Goal: Task Accomplishment & Management: Use online tool/utility

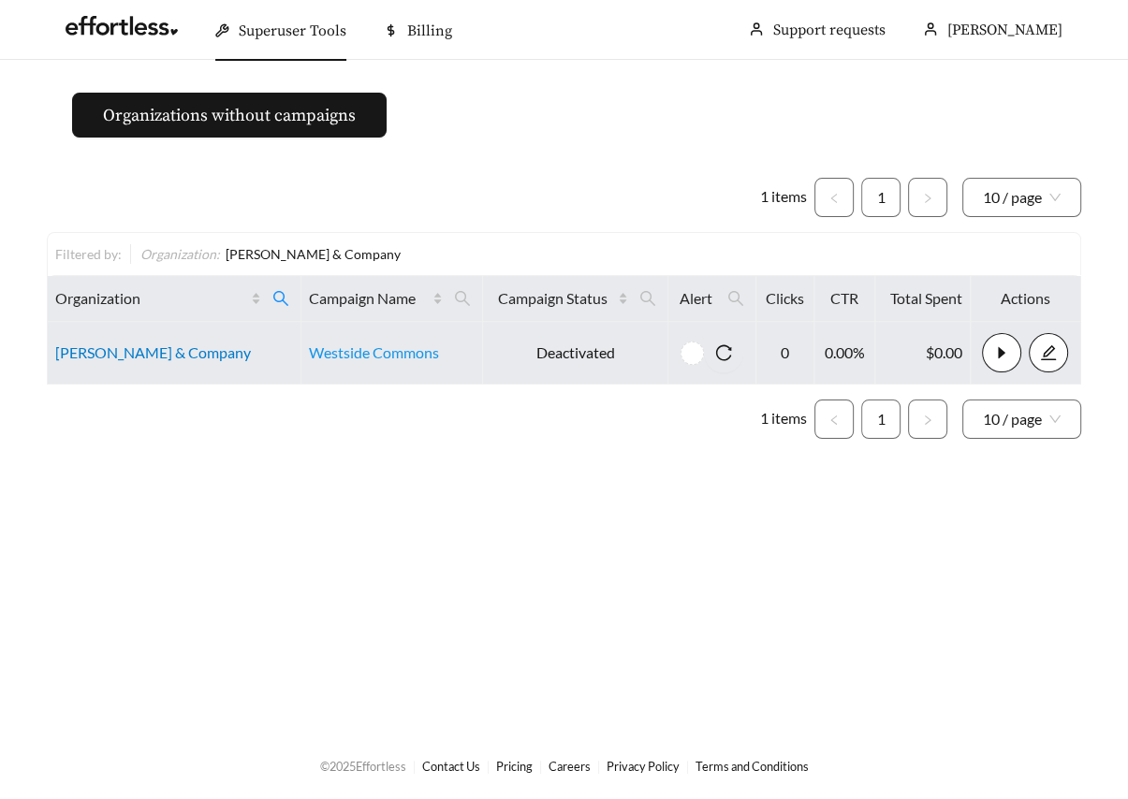
click at [147, 356] on link "[PERSON_NAME] & Company" at bounding box center [153, 353] width 196 height 18
click at [100, 362] on td "[PERSON_NAME] & Company" at bounding box center [175, 353] width 254 height 63
click at [94, 354] on link "[PERSON_NAME] & Company" at bounding box center [153, 353] width 196 height 18
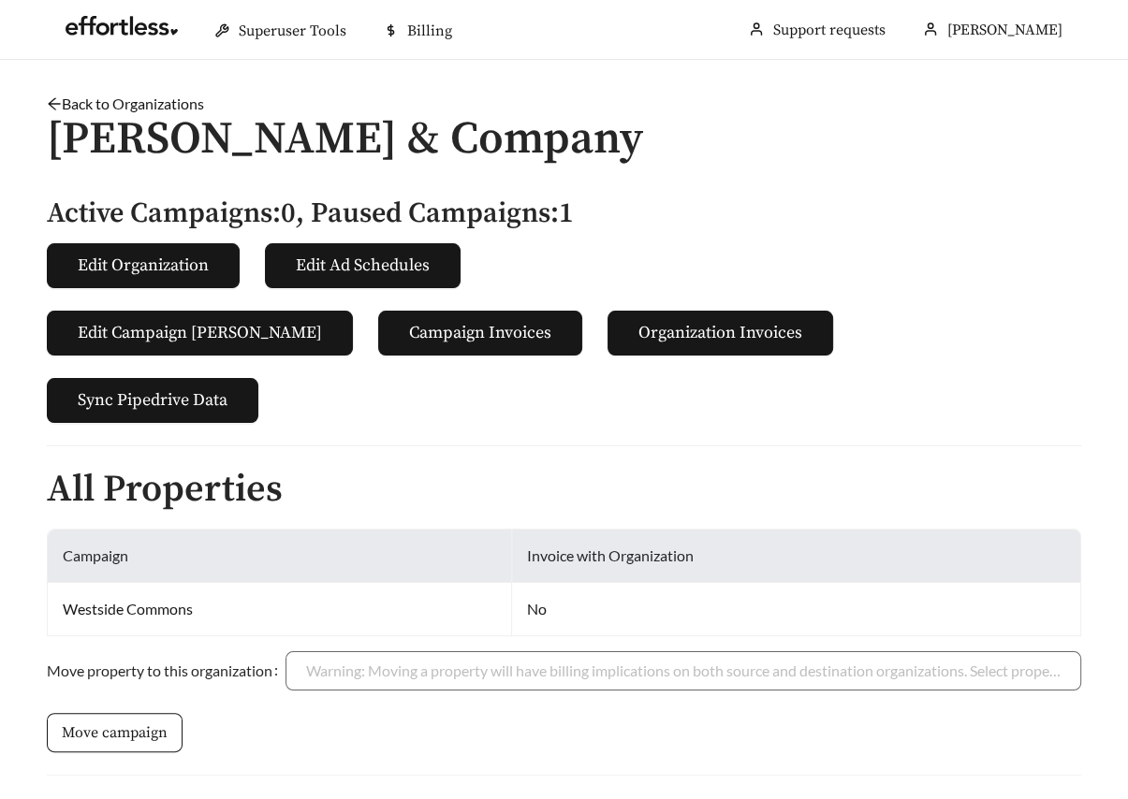
scroll to position [344, 0]
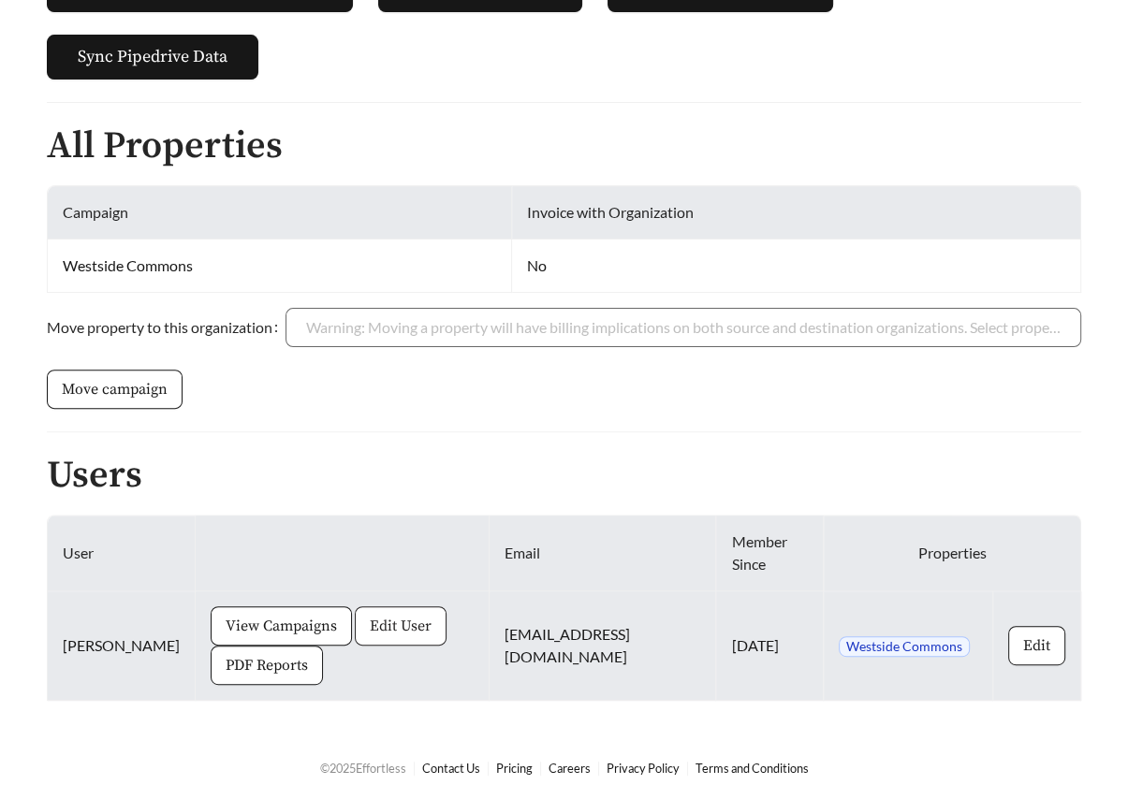
click at [370, 625] on span "Edit User" at bounding box center [401, 626] width 62 height 22
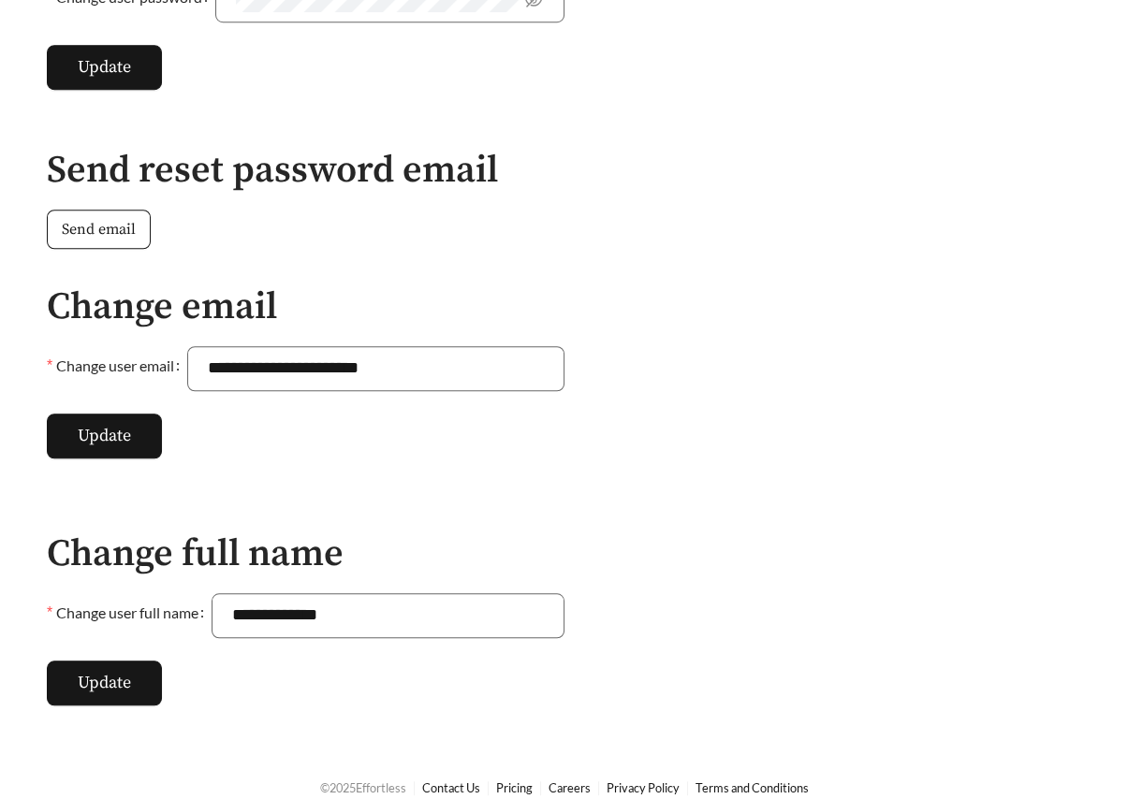
scroll to position [1022, 0]
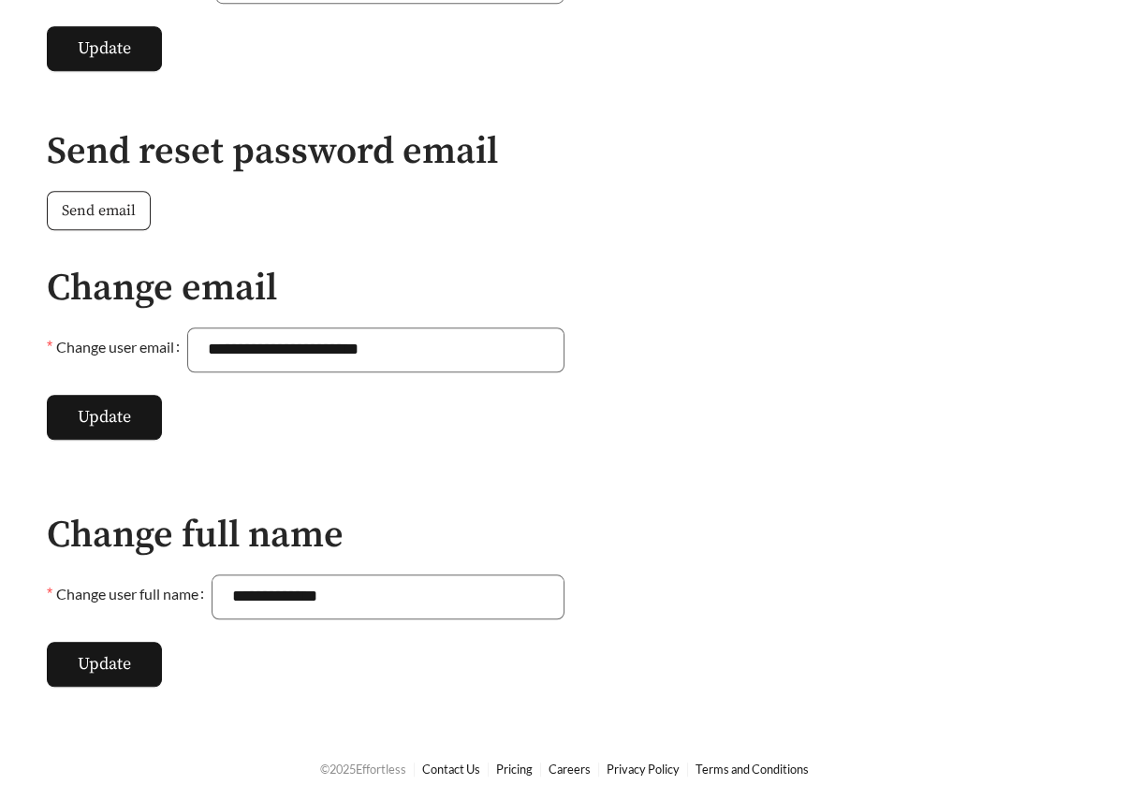
click at [84, 222] on button "Send email" at bounding box center [99, 210] width 104 height 39
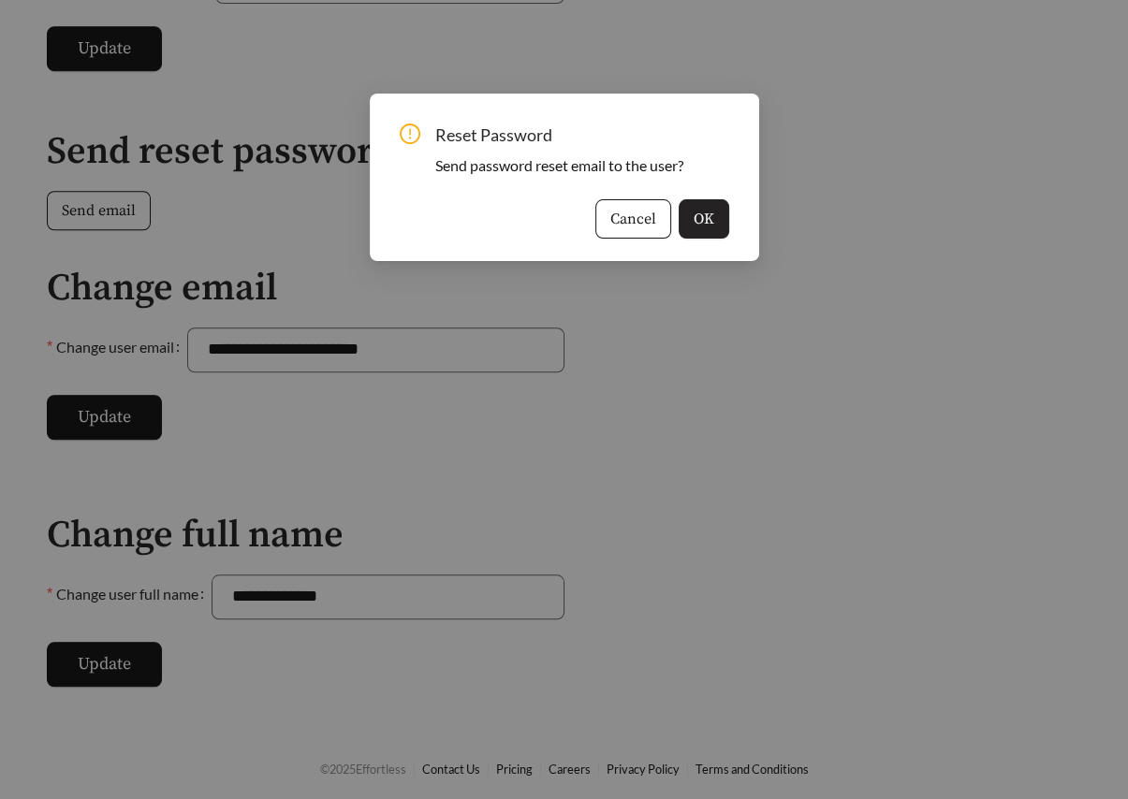
click at [704, 230] on button "OK" at bounding box center [704, 218] width 51 height 39
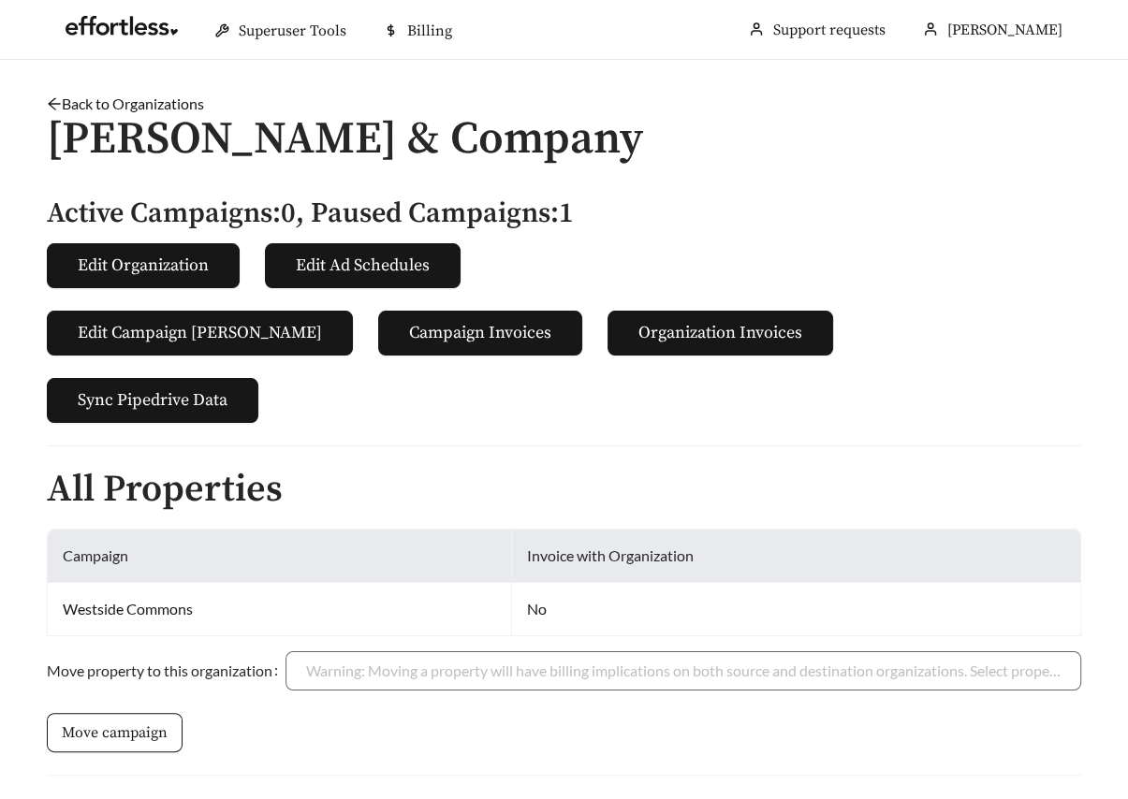
scroll to position [344, 0]
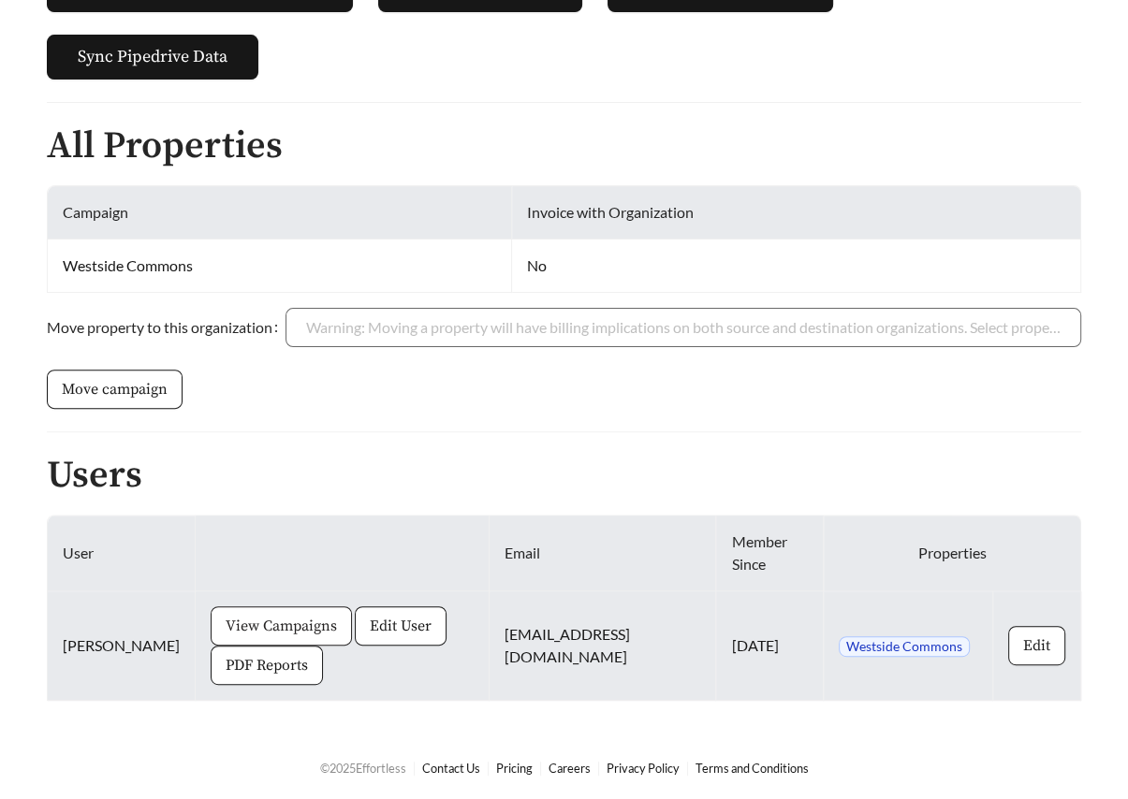
click at [252, 637] on button "View Campaigns" at bounding box center [281, 626] width 141 height 39
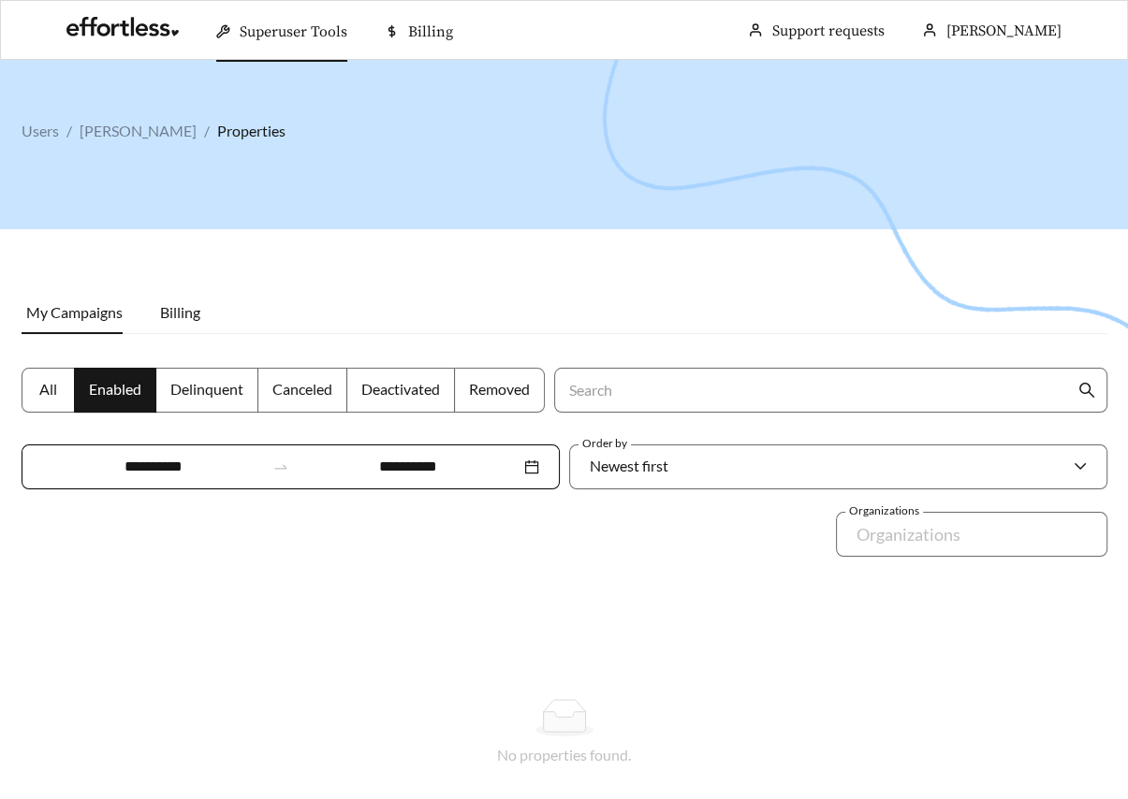
click at [36, 403] on label "All" at bounding box center [48, 390] width 53 height 45
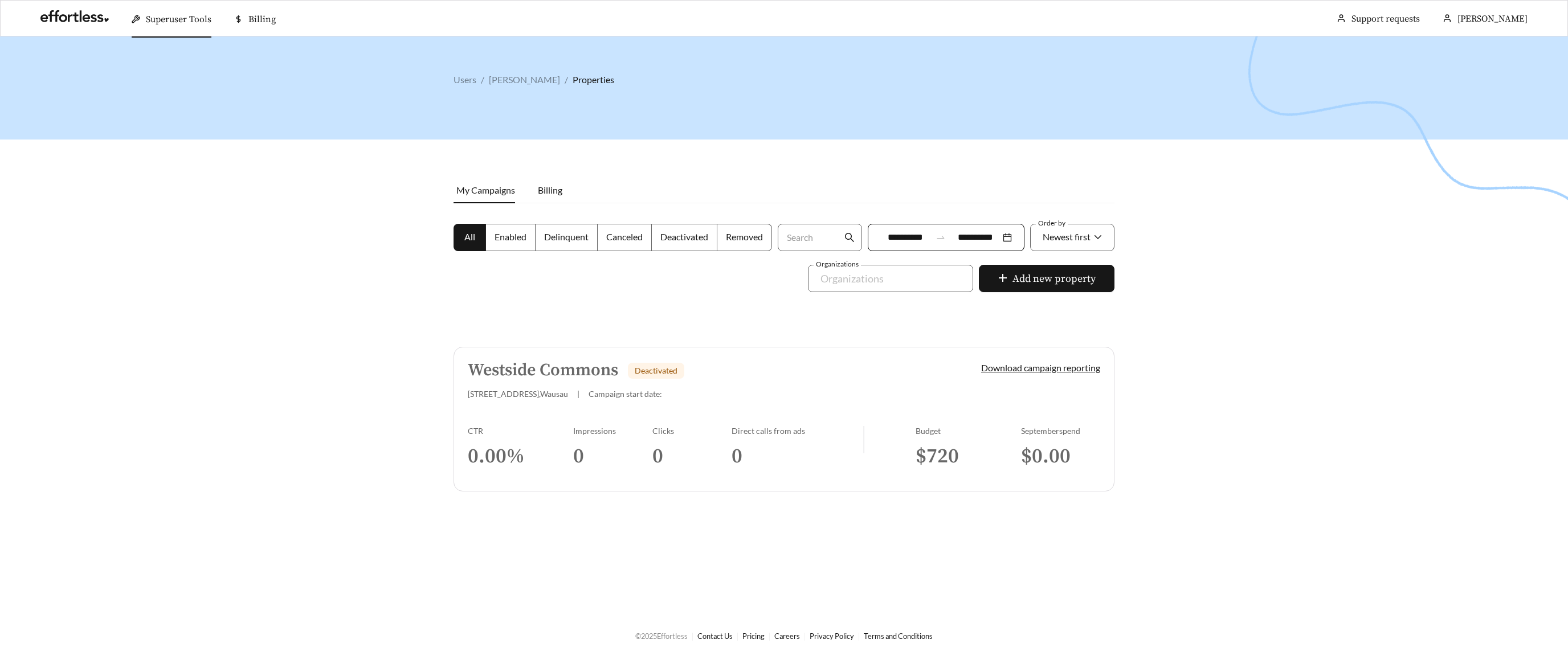
click at [527, 441] on div "CTR 0.00 %" at bounding box center [520, 453] width 105 height 54
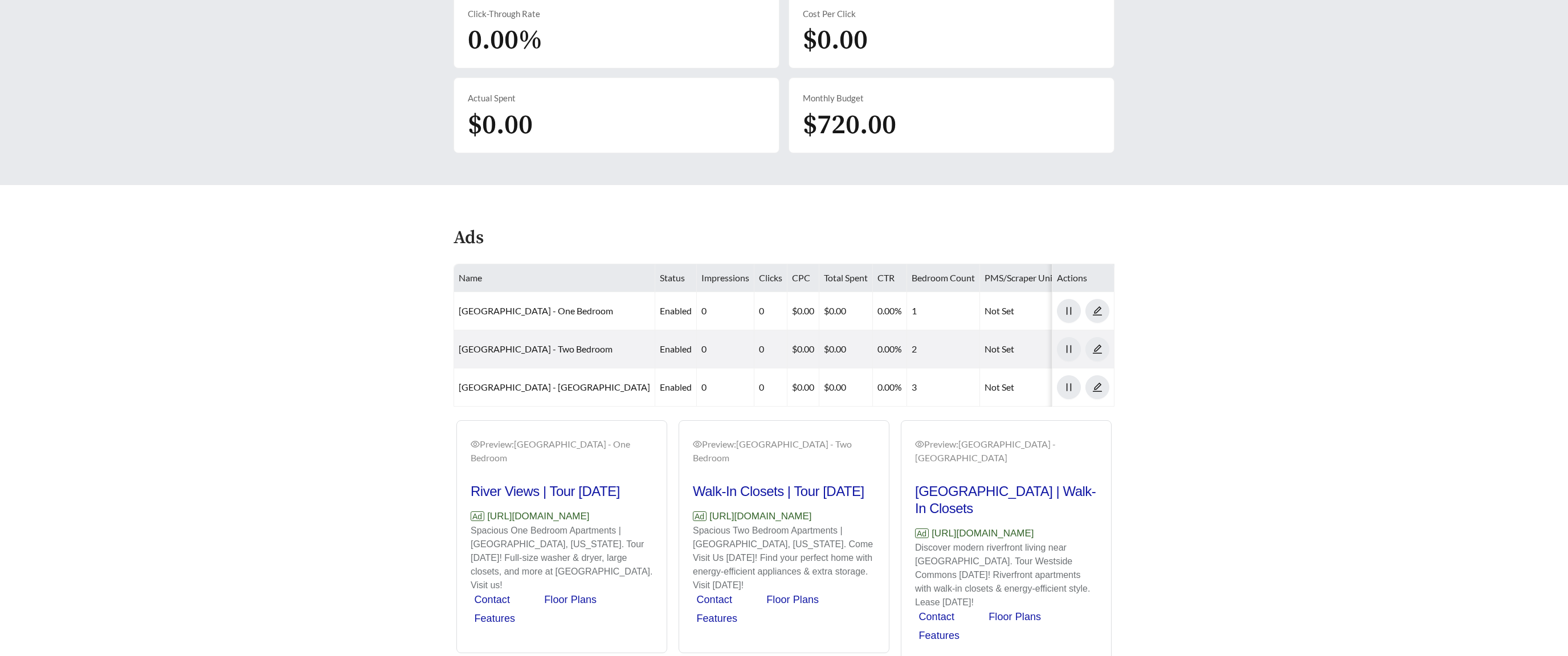
scroll to position [432, 0]
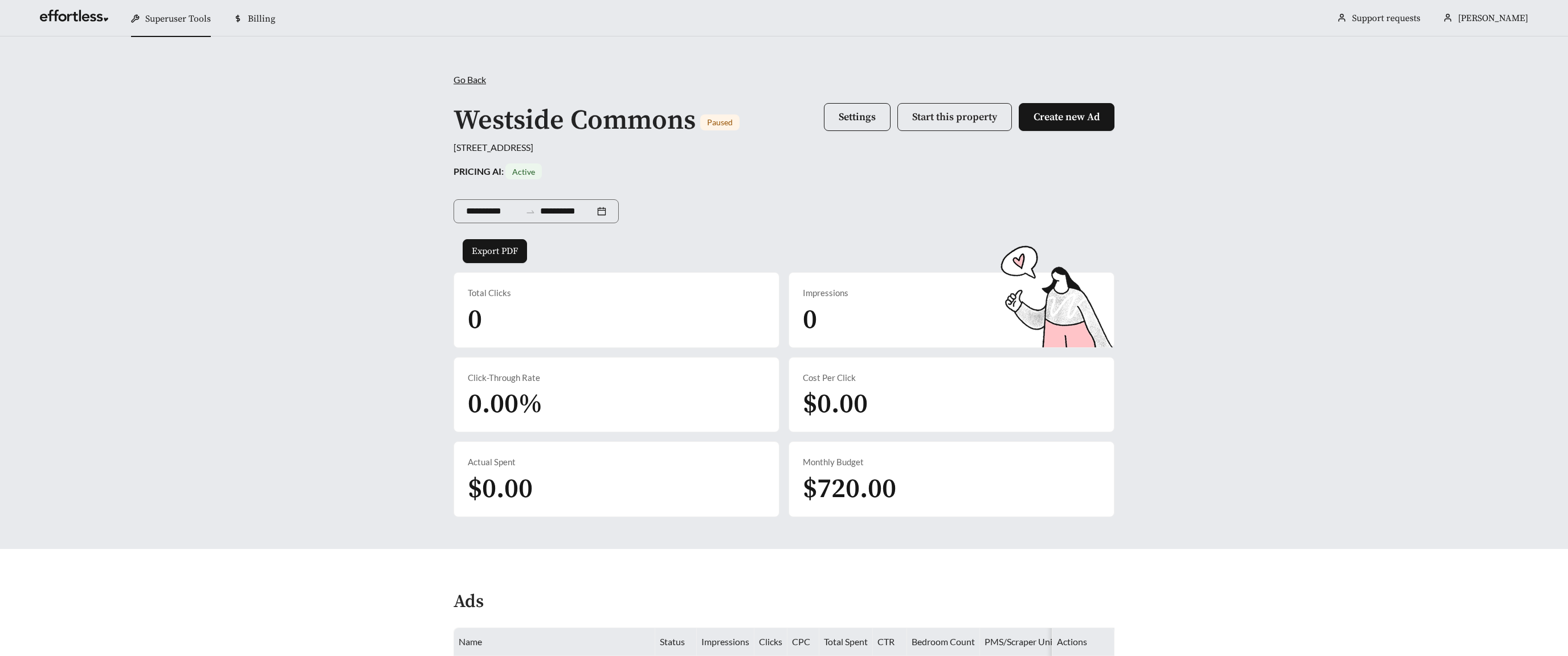
click at [942, 111] on span "Start this property" at bounding box center [954, 117] width 85 height 13
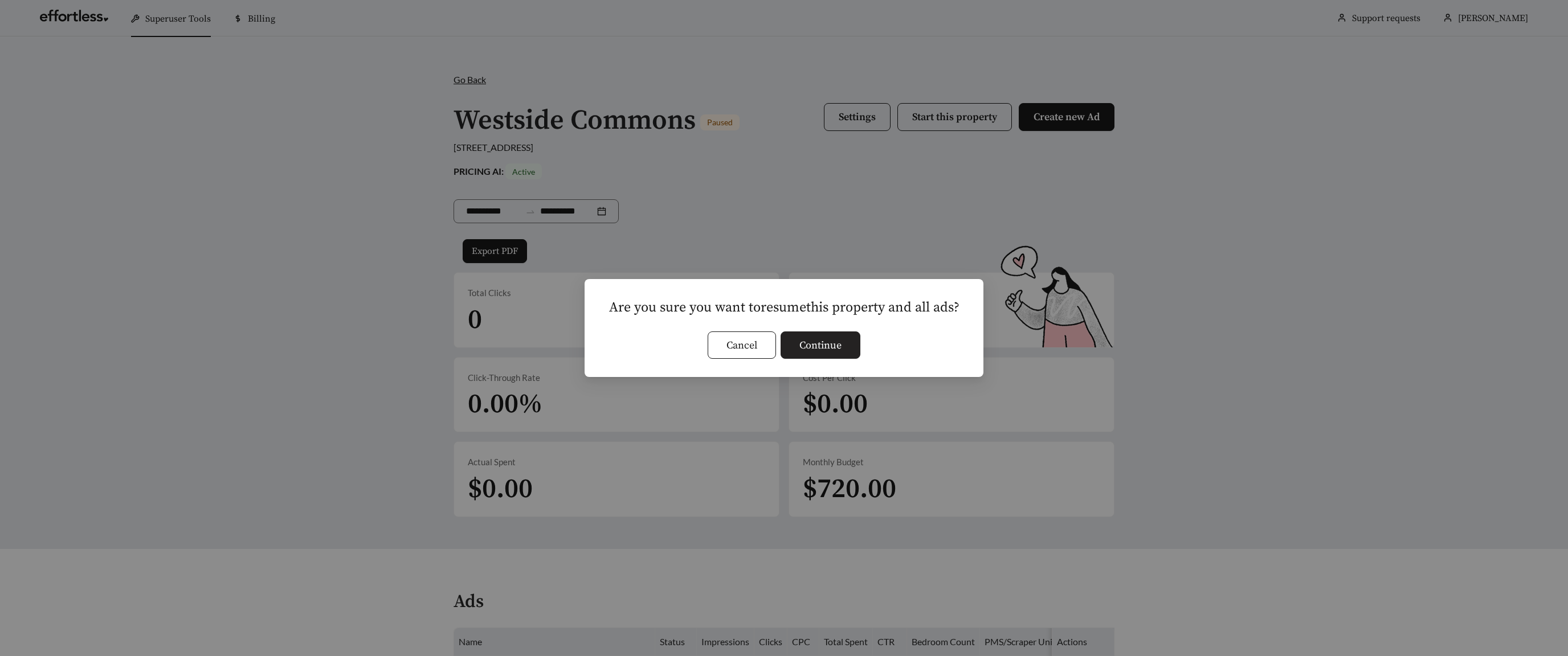
click at [828, 345] on span "Continue" at bounding box center [820, 345] width 42 height 15
